Goal: Task Accomplishment & Management: Complete application form

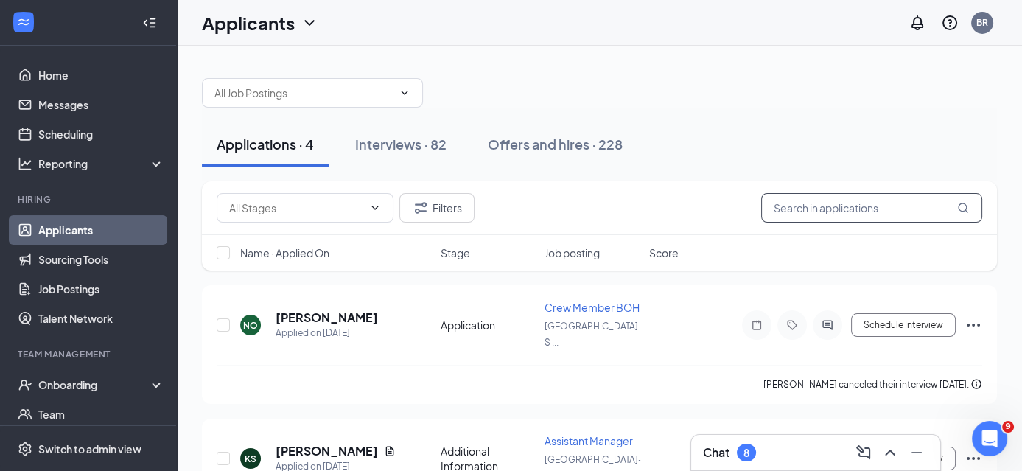
click at [804, 209] on input "text" at bounding box center [871, 207] width 221 height 29
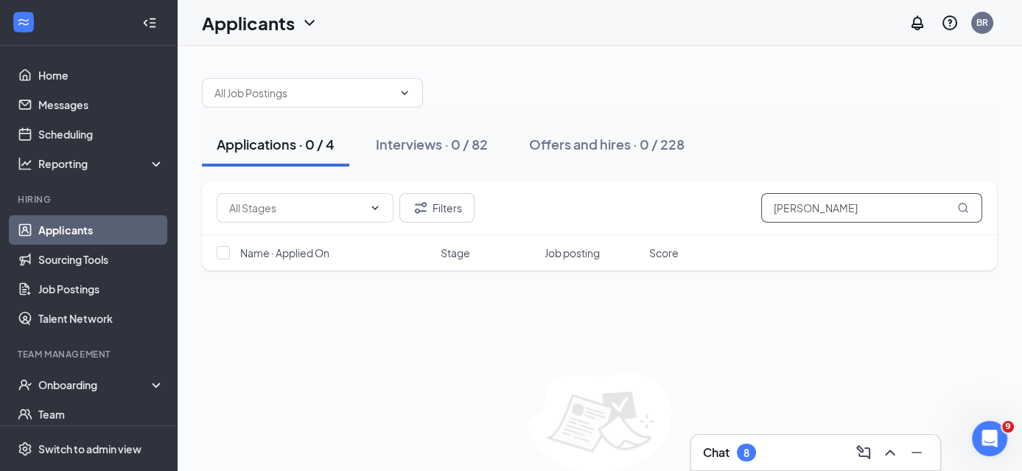
type input "[PERSON_NAME]"
click at [753, 453] on div "8" at bounding box center [745, 452] width 19 height 18
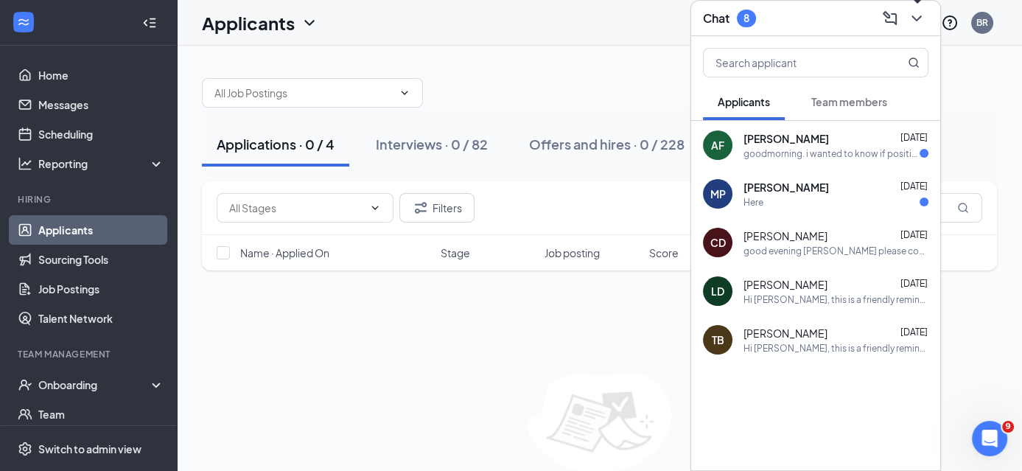
click at [917, 20] on icon "ChevronDown" at bounding box center [916, 19] width 18 height 18
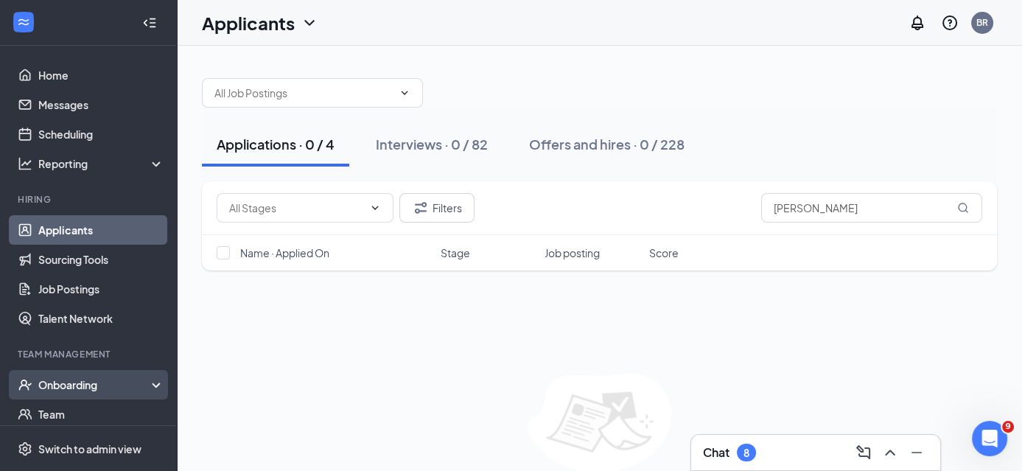
click at [94, 378] on div "Onboarding" at bounding box center [94, 384] width 113 height 15
click at [68, 416] on link "Overview" at bounding box center [101, 413] width 126 height 29
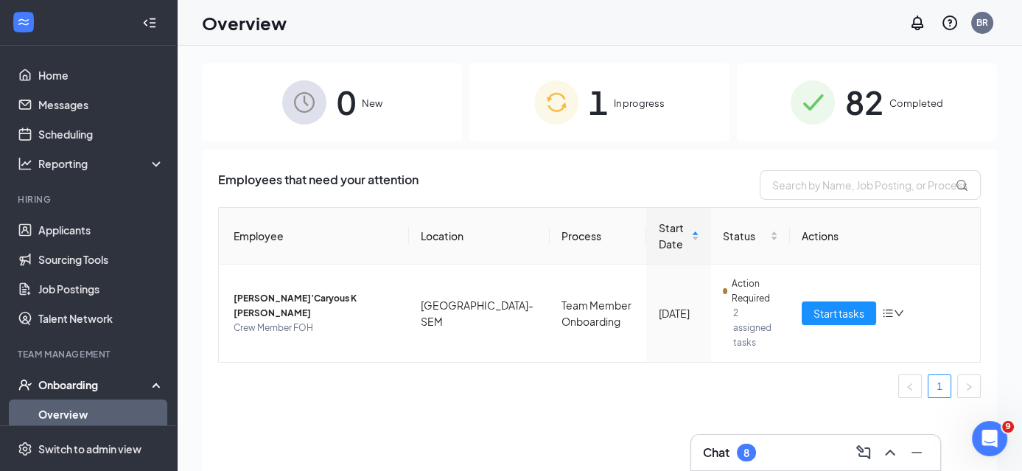
click at [661, 111] on div "1 In progress" at bounding box center [599, 101] width 260 height 77
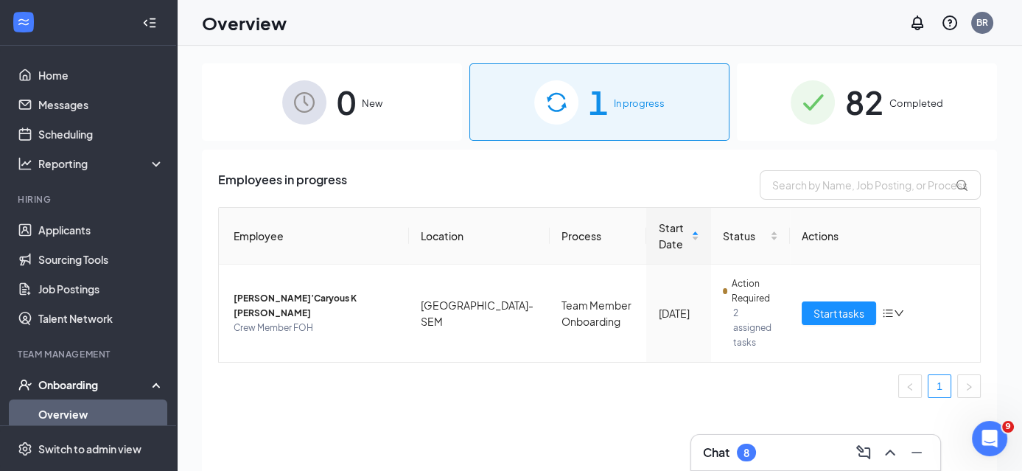
click at [865, 102] on span "82" at bounding box center [864, 102] width 38 height 51
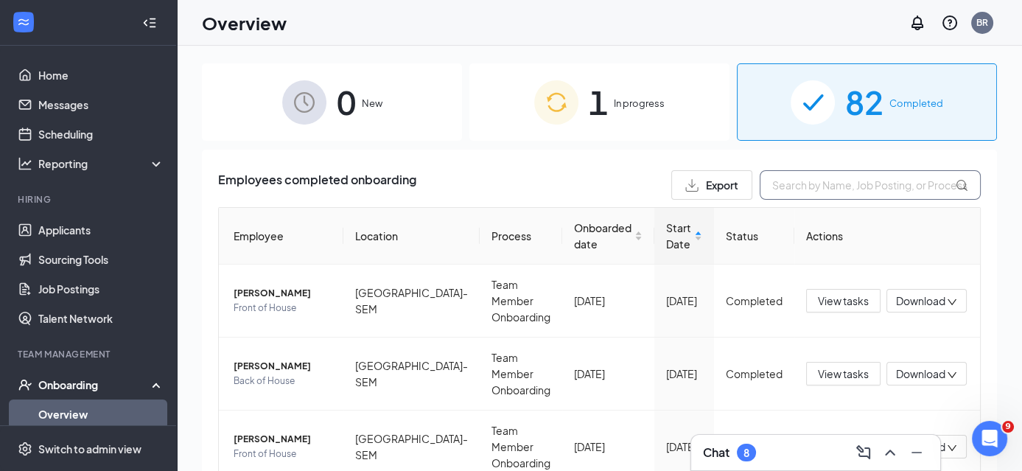
click at [853, 186] on input "text" at bounding box center [869, 184] width 221 height 29
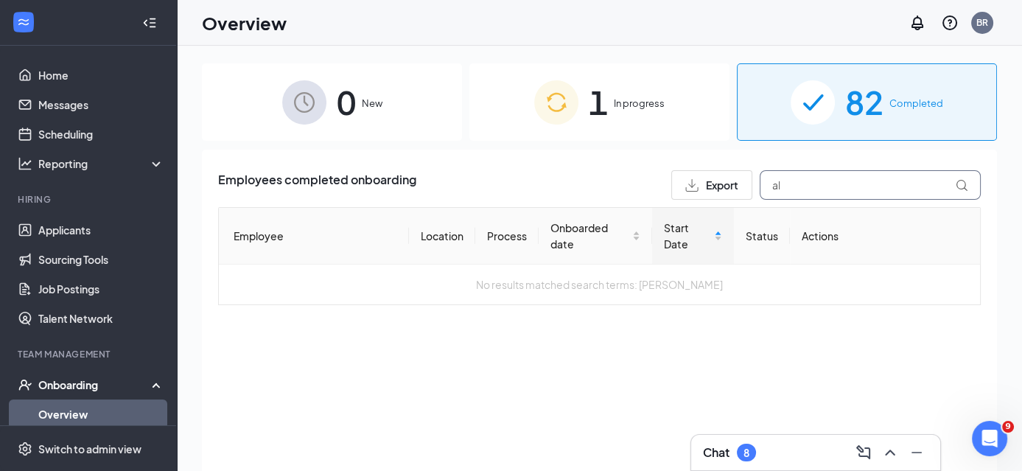
type input "a"
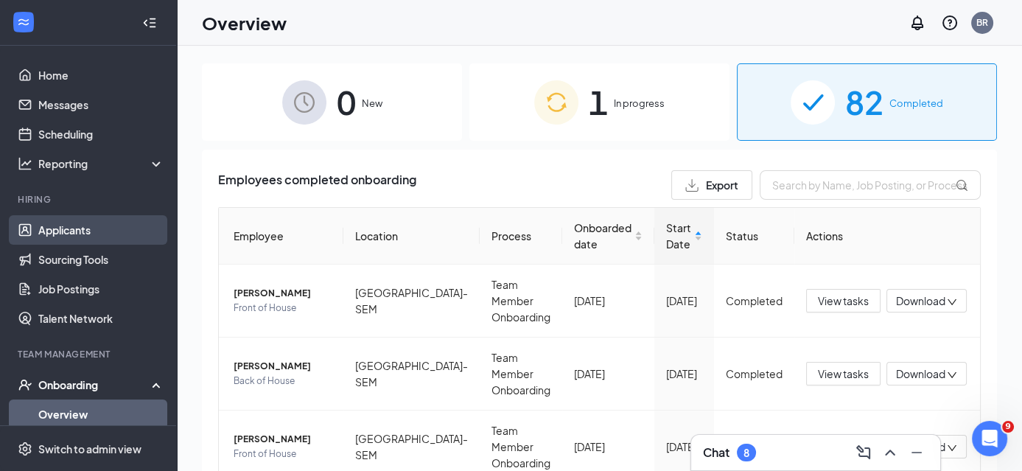
click at [58, 231] on link "Applicants" at bounding box center [101, 229] width 126 height 29
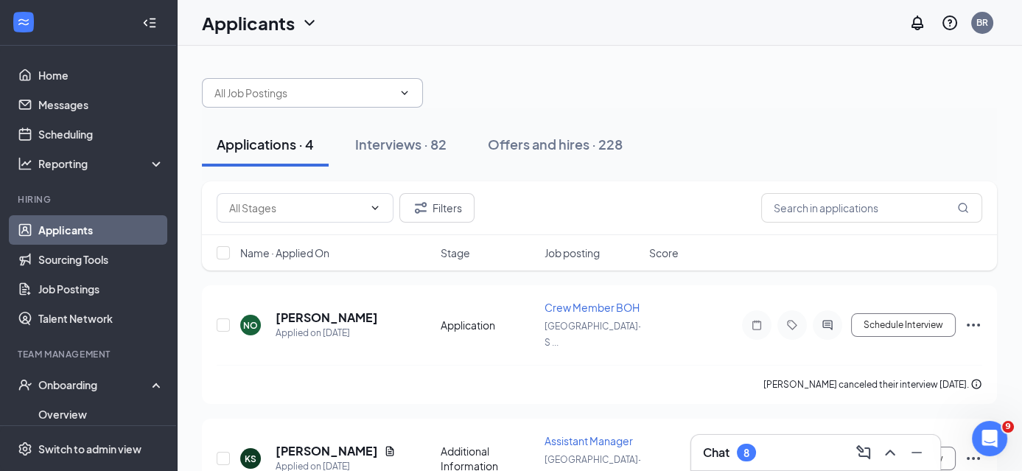
click at [348, 93] on input "text" at bounding box center [303, 93] width 178 height 16
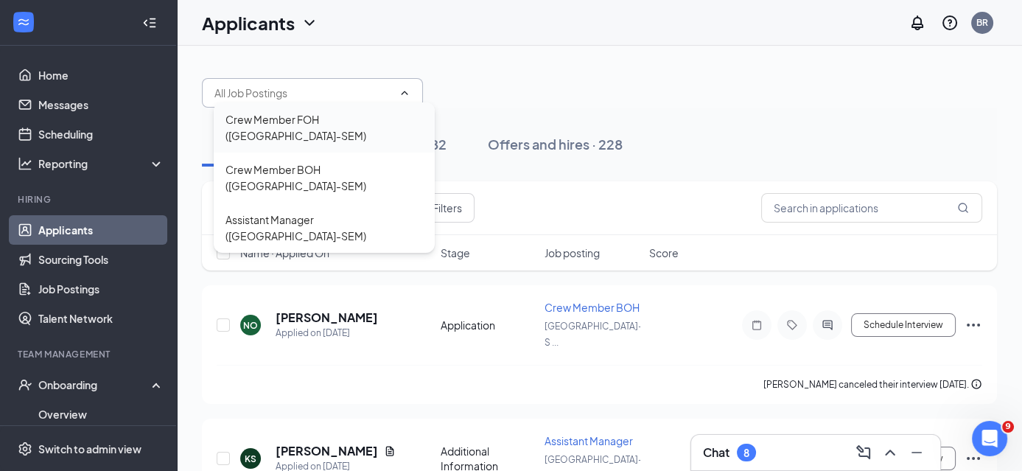
click at [318, 116] on div "Crew Member FOH ([GEOGRAPHIC_DATA]-SEM)" at bounding box center [323, 127] width 197 height 32
type input "Crew Member FOH ([GEOGRAPHIC_DATA]-SEM)"
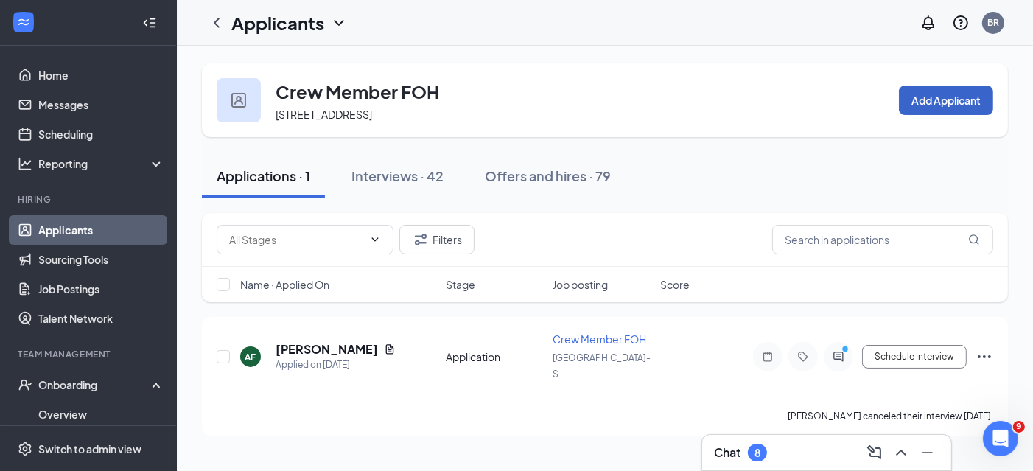
click at [941, 104] on button "Add Applicant" at bounding box center [946, 99] width 94 height 29
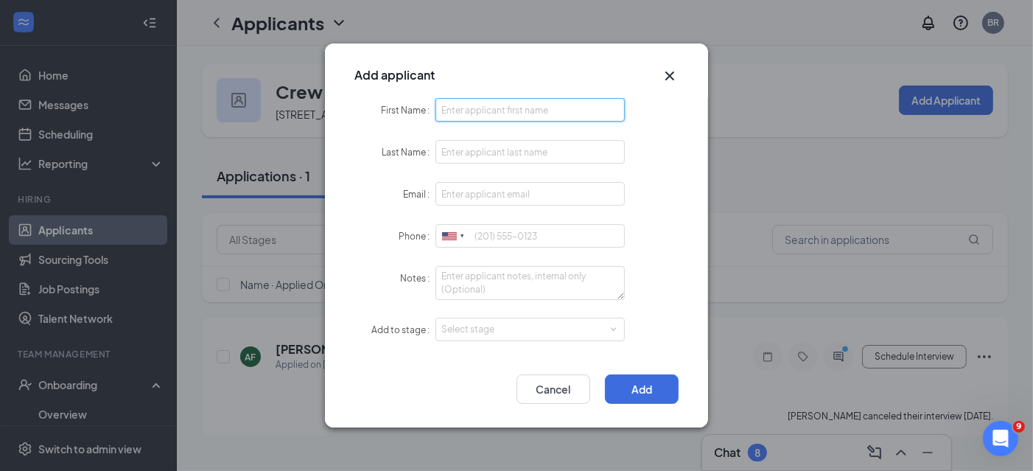
click at [553, 116] on input "First Name" at bounding box center [529, 110] width 189 height 24
type input "[PERSON_NAME]"
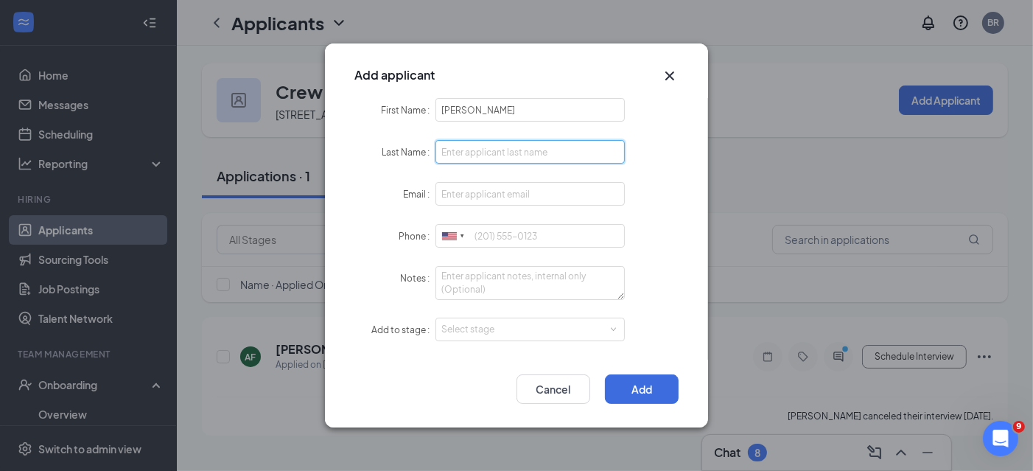
click at [489, 161] on input "Last Name" at bounding box center [529, 152] width 189 height 24
type input "[PERSON_NAME]"
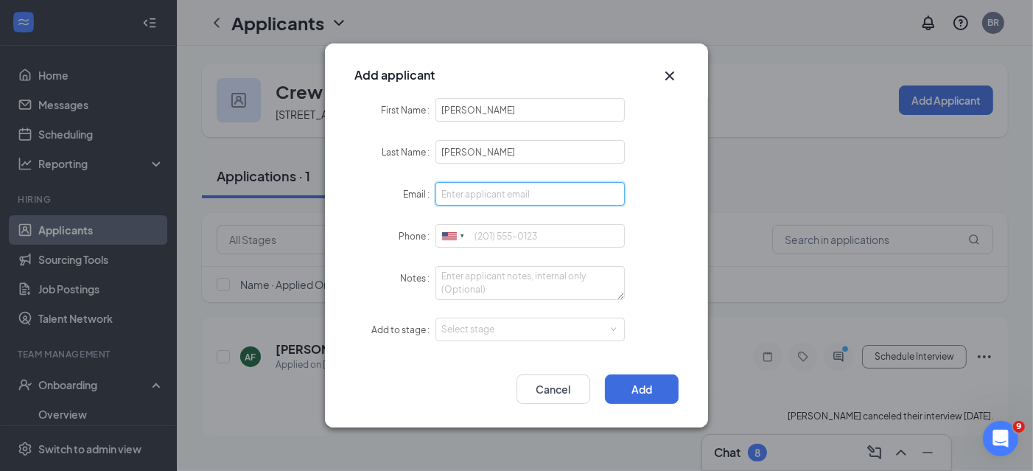
click at [471, 189] on input "Email" at bounding box center [529, 194] width 189 height 24
type input "[EMAIL_ADDRESS][DOMAIN_NAME]"
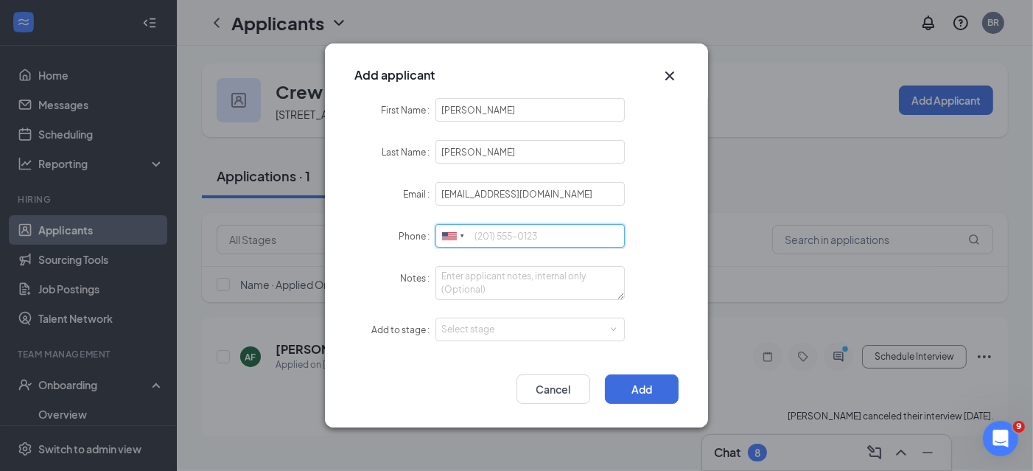
click at [559, 241] on input "Phone" at bounding box center [529, 236] width 189 height 24
type input "8644151381"
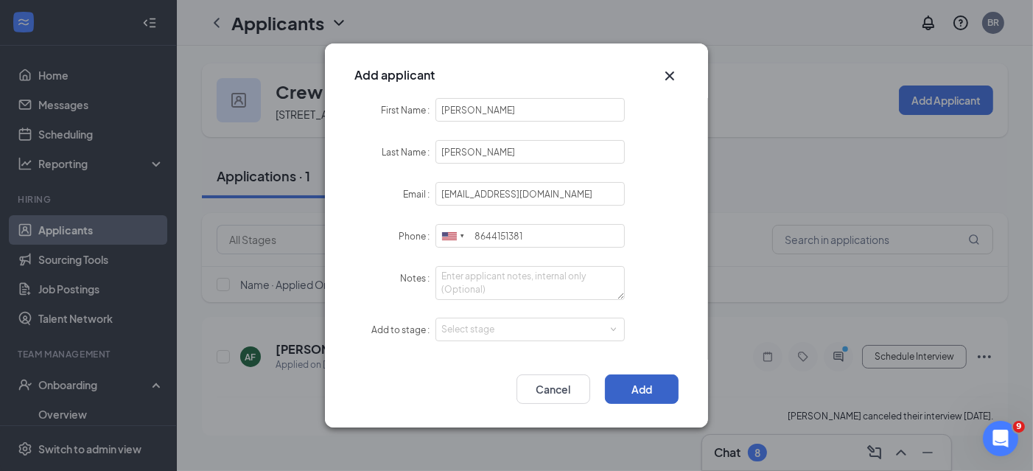
click at [655, 392] on button "Add" at bounding box center [642, 388] width 74 height 29
click at [559, 329] on div "Select stage" at bounding box center [526, 330] width 171 height 15
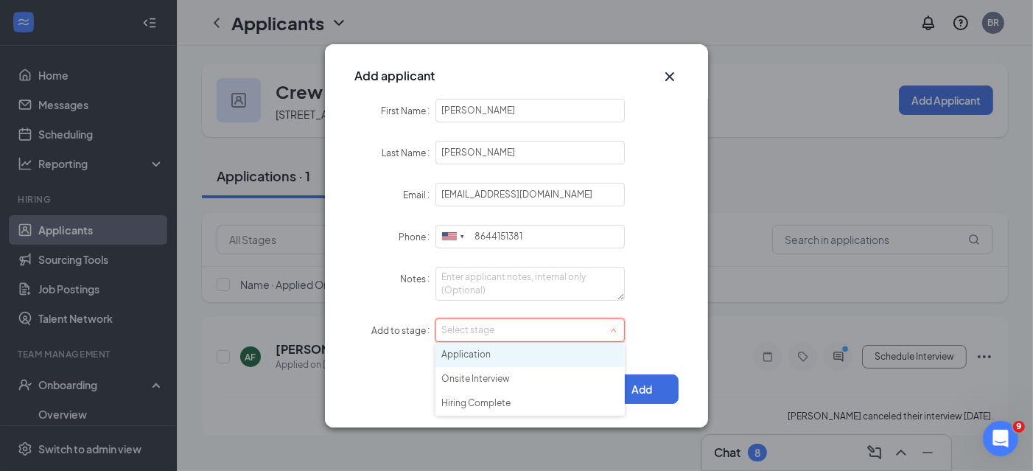
click at [478, 358] on li "Application" at bounding box center [529, 354] width 189 height 24
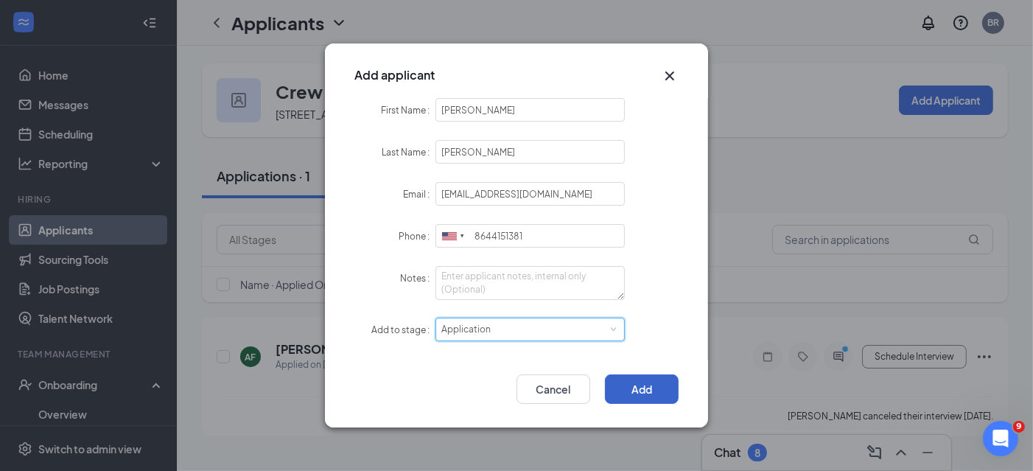
click at [650, 388] on button "Add" at bounding box center [642, 388] width 74 height 29
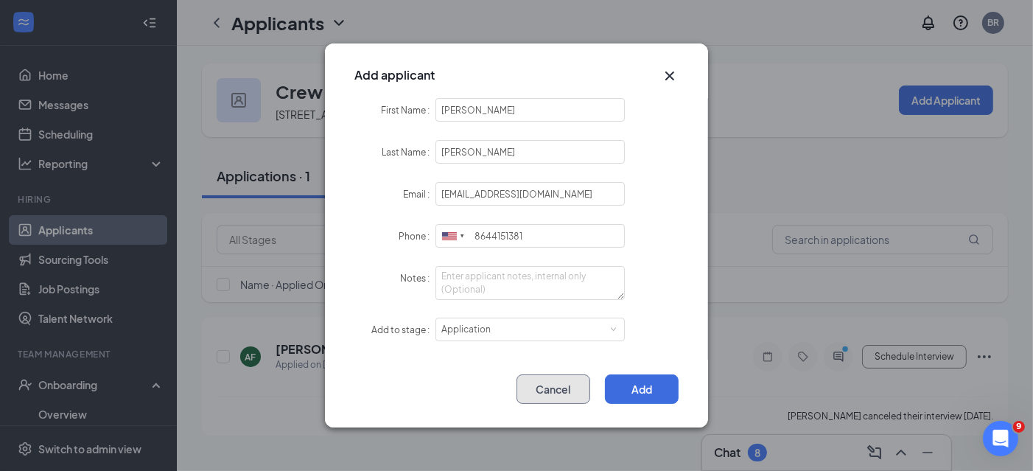
click at [558, 390] on button "Cancel" at bounding box center [553, 388] width 74 height 29
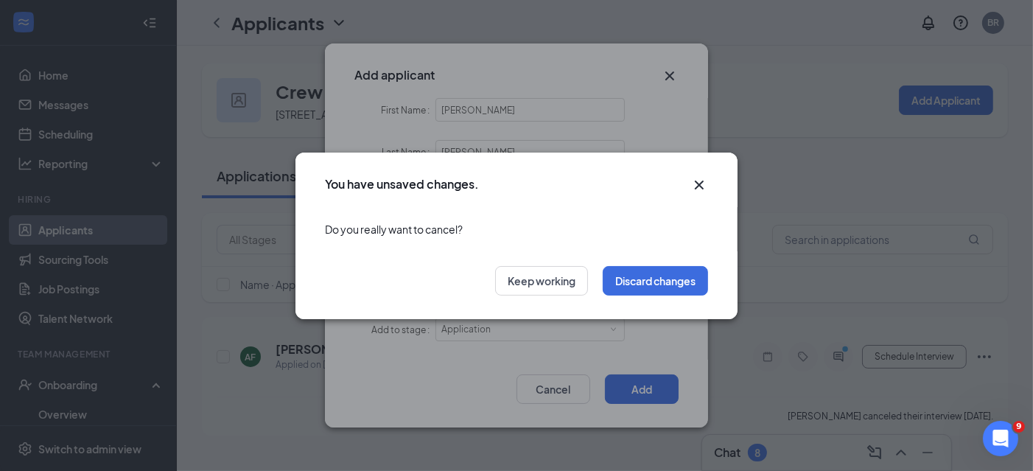
click at [694, 185] on icon "Cross" at bounding box center [699, 185] width 18 height 18
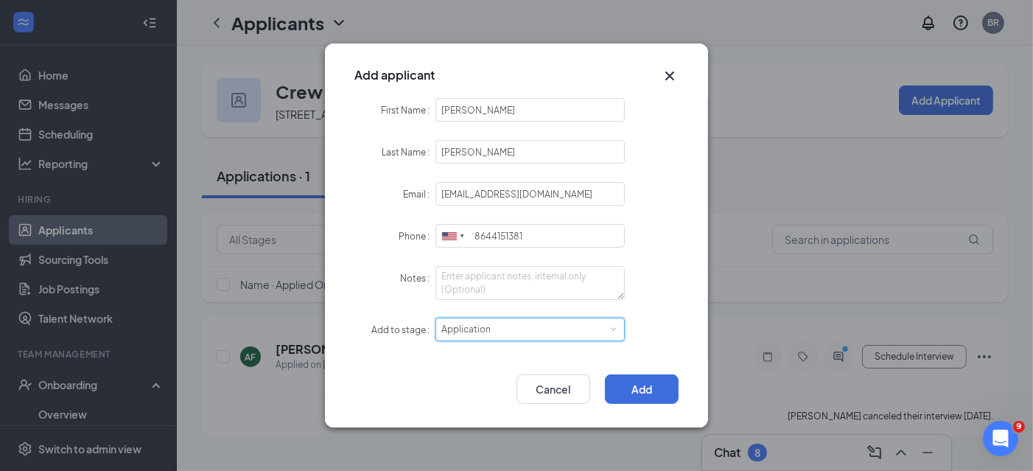
click at [530, 329] on div "Select stage Application" at bounding box center [529, 329] width 177 height 22
click at [673, 80] on icon "Cross" at bounding box center [670, 76] width 18 height 18
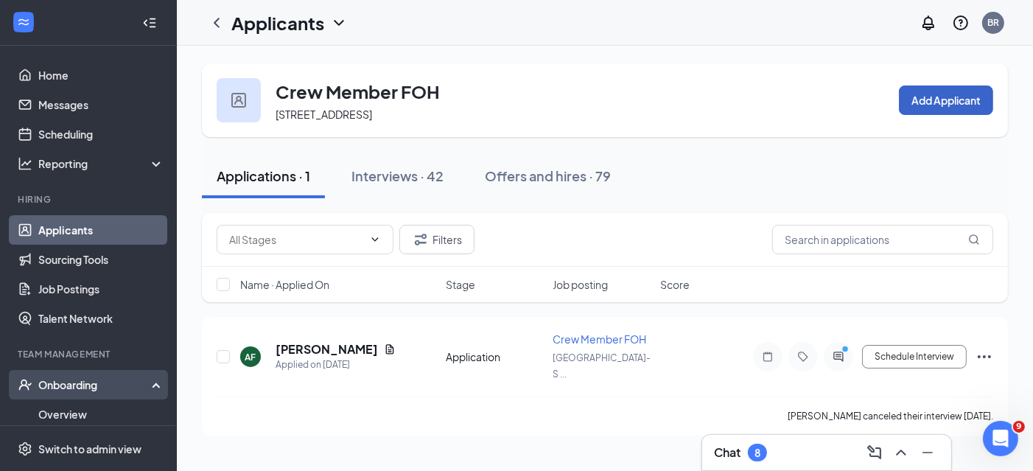
scroll to position [74, 0]
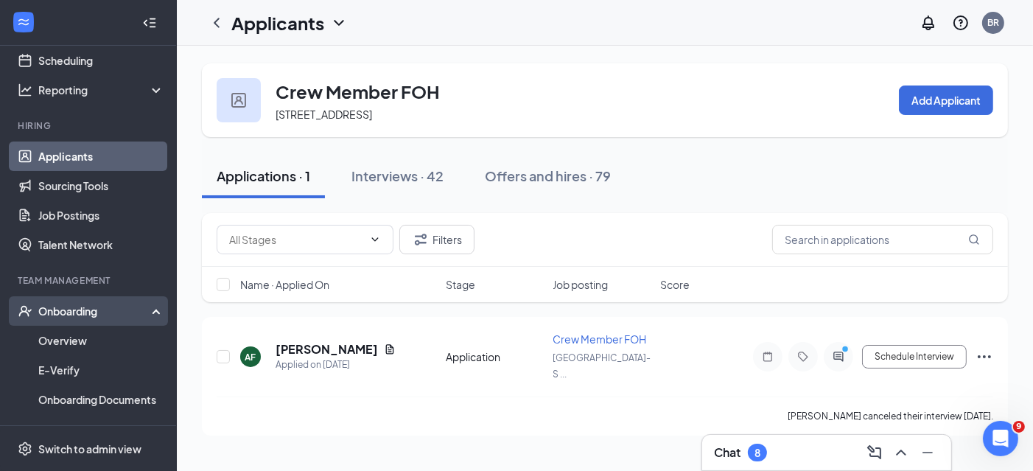
click at [74, 313] on div "Onboarding" at bounding box center [94, 310] width 113 height 15
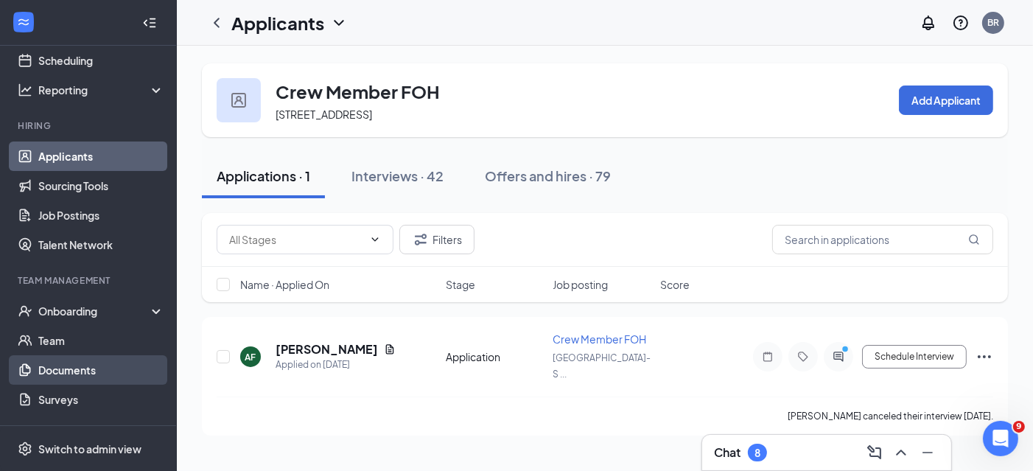
click at [41, 356] on link "Documents" at bounding box center [101, 369] width 126 height 29
